Goal: Information Seeking & Learning: Learn about a topic

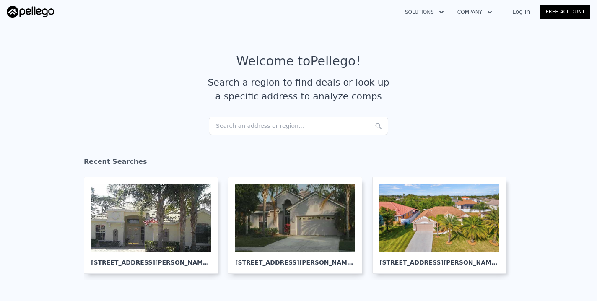
click at [230, 125] on div "Search an address or region..." at bounding box center [299, 126] width 180 height 18
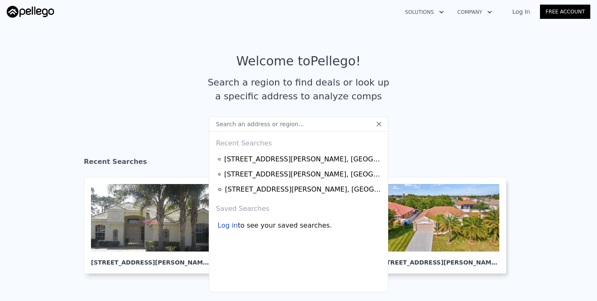
type input "1"
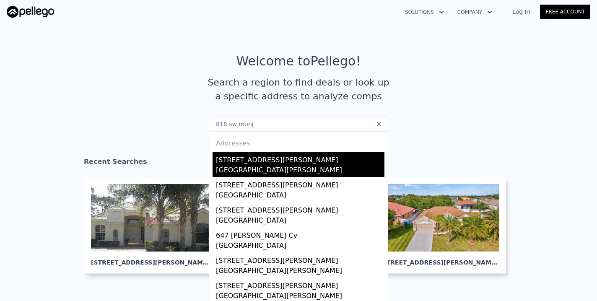
type input "818 sw munj"
click at [235, 166] on div "Port St. Lucie, FL 34986" at bounding box center [300, 171] width 169 height 12
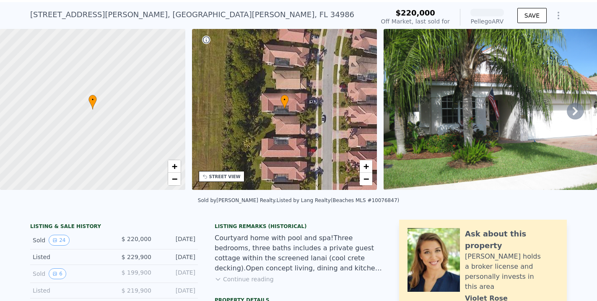
scroll to position [29, 0]
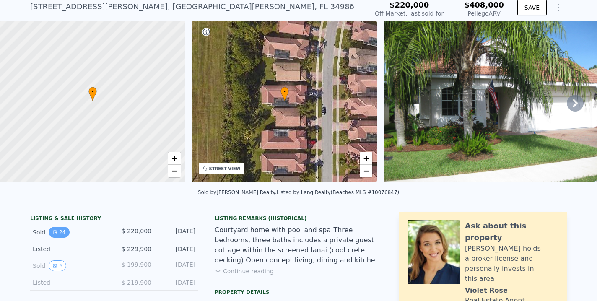
click at [61, 231] on button "24" at bounding box center [59, 232] width 21 height 11
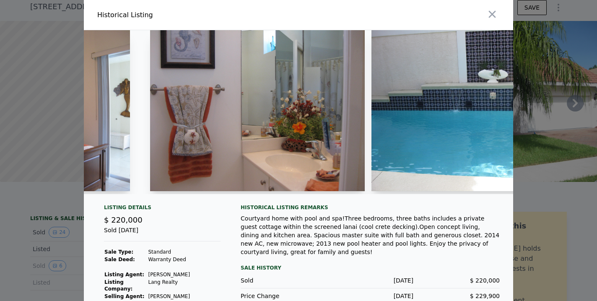
scroll to position [0, 0]
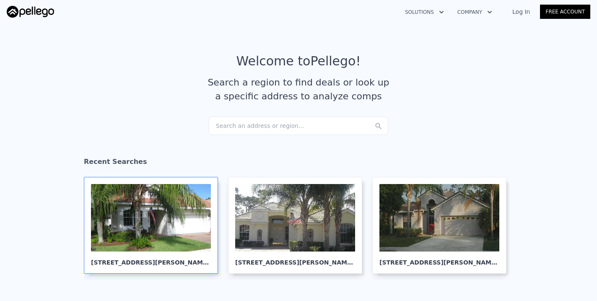
click at [164, 209] on div at bounding box center [151, 218] width 120 height 68
